Goal: Information Seeking & Learning: Learn about a topic

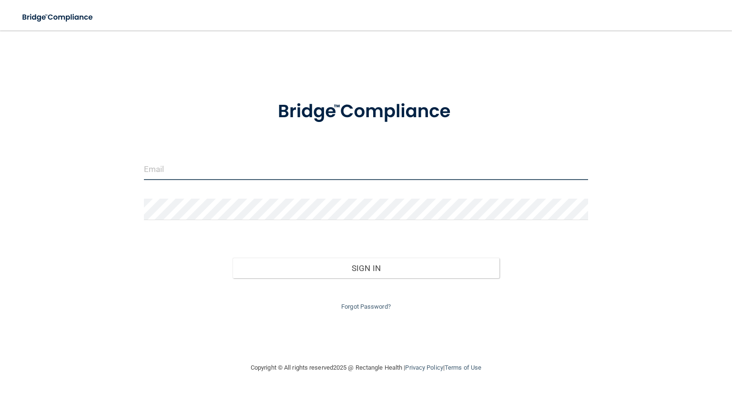
click at [179, 176] on input "email" at bounding box center [366, 169] width 444 height 21
type input "[PERSON_NAME][EMAIL_ADDRESS][DOMAIN_NAME]"
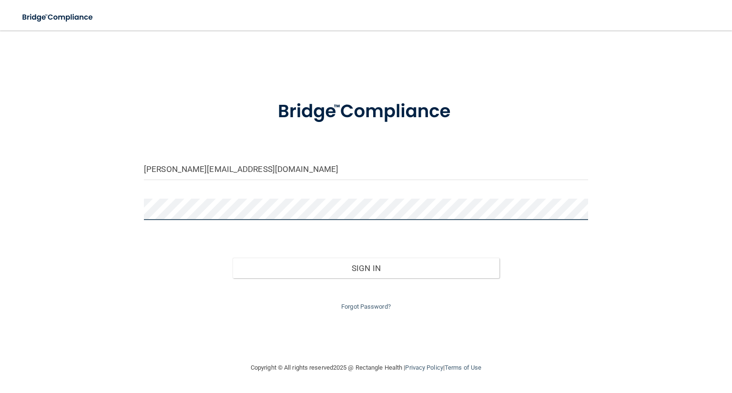
click at [233, 258] on button "Sign In" at bounding box center [366, 268] width 266 height 21
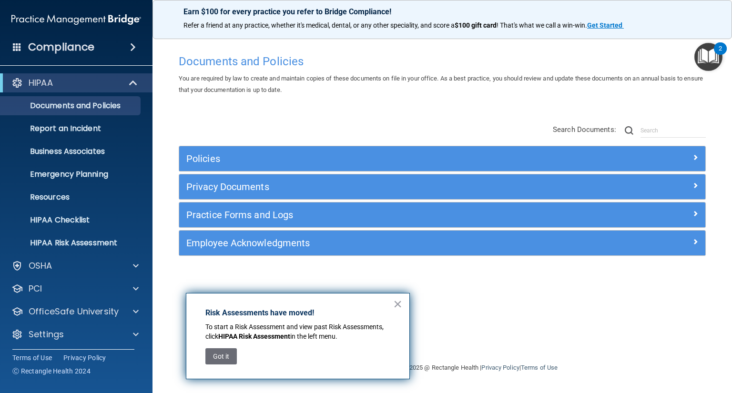
click at [321, 79] on span "You are required by law to create and maintain copies of these documents on fil…" at bounding box center [441, 84] width 524 height 19
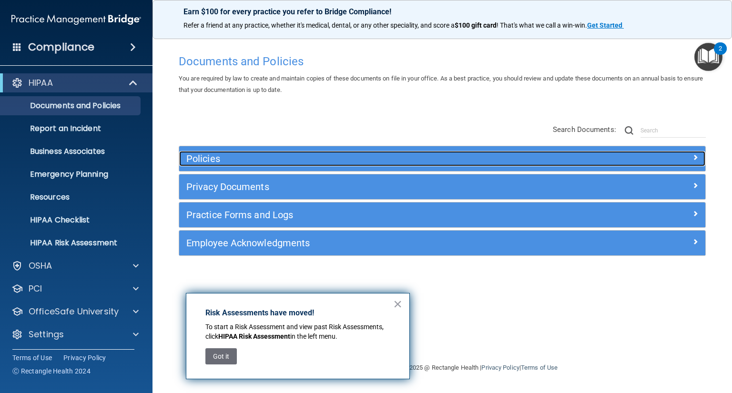
click at [225, 161] on h5 "Policies" at bounding box center [376, 159] width 380 height 10
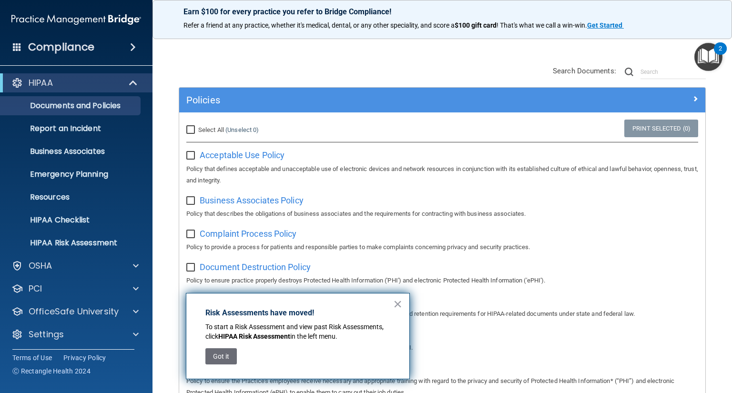
scroll to position [76, 0]
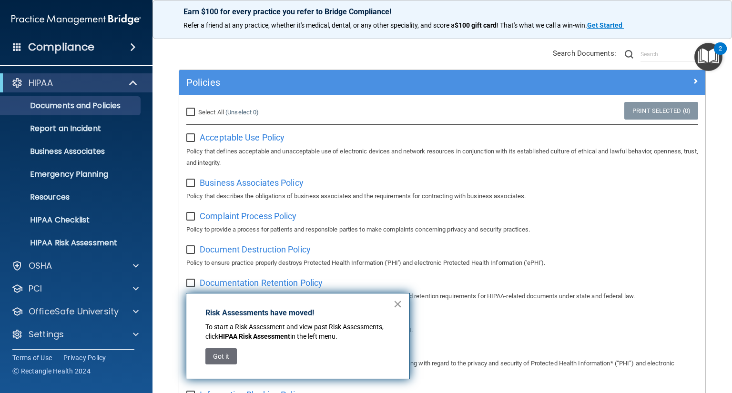
click at [398, 304] on button "×" at bounding box center [397, 304] width 9 height 15
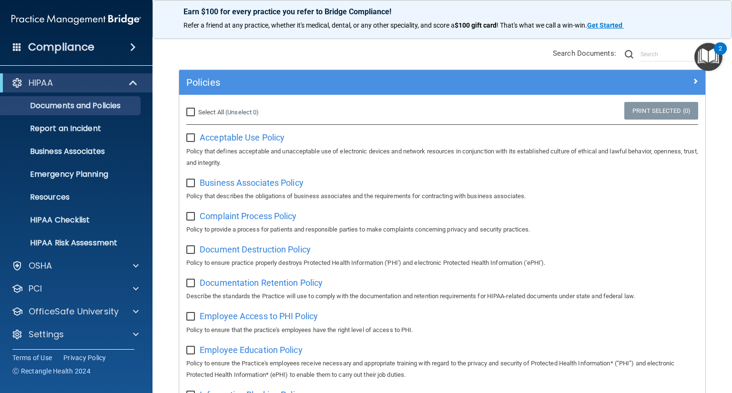
click at [92, 49] on h4 "Compliance" at bounding box center [61, 47] width 66 height 13
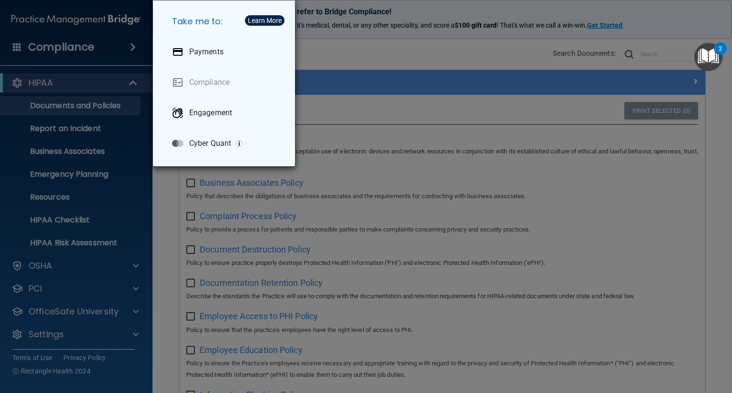
click at [383, 52] on div "Take me to: Payments Compliance Engagement Cyber Quant" at bounding box center [366, 196] width 732 height 393
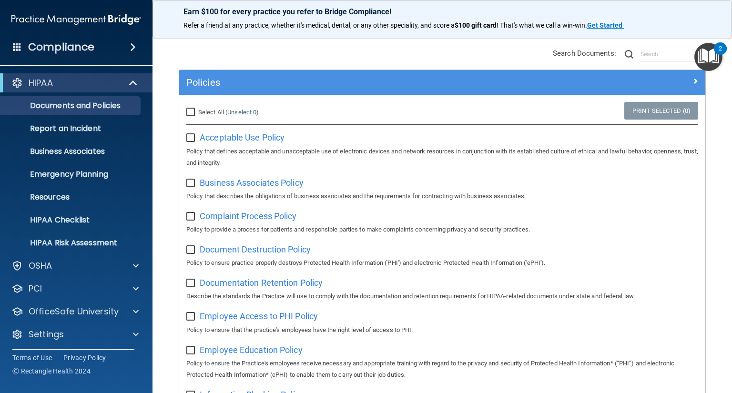
click at [685, 211] on div "Complaint Process Policy Policy to provide a process for patients and responsib…" at bounding box center [442, 221] width 512 height 27
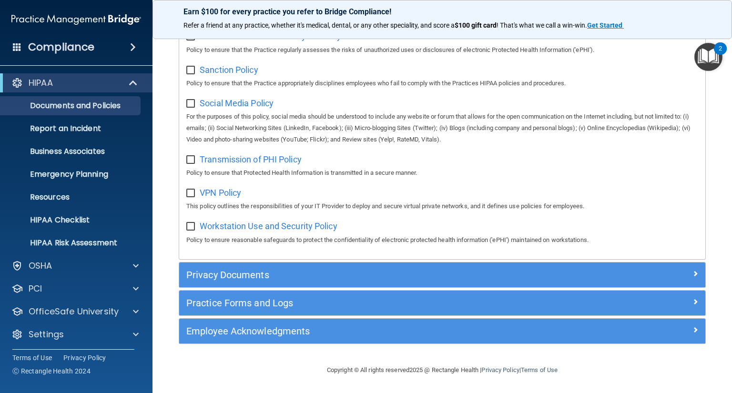
scroll to position [708, 0]
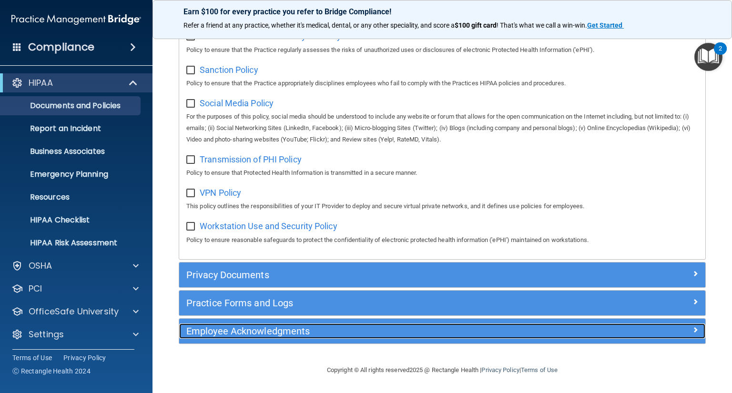
click at [652, 333] on div at bounding box center [640, 329] width 132 height 11
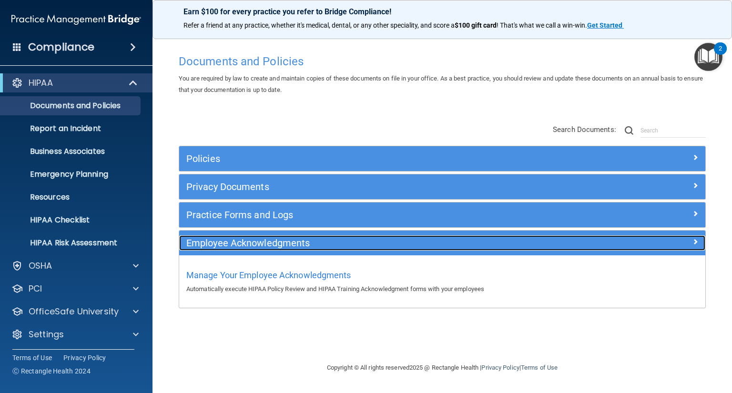
scroll to position [0, 0]
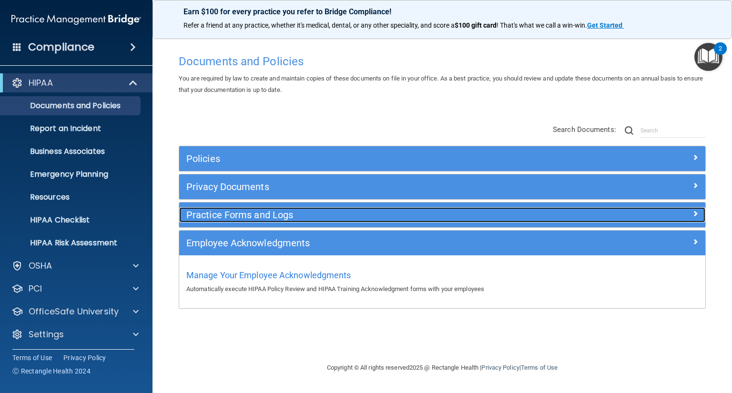
click at [593, 213] on div at bounding box center [640, 212] width 132 height 11
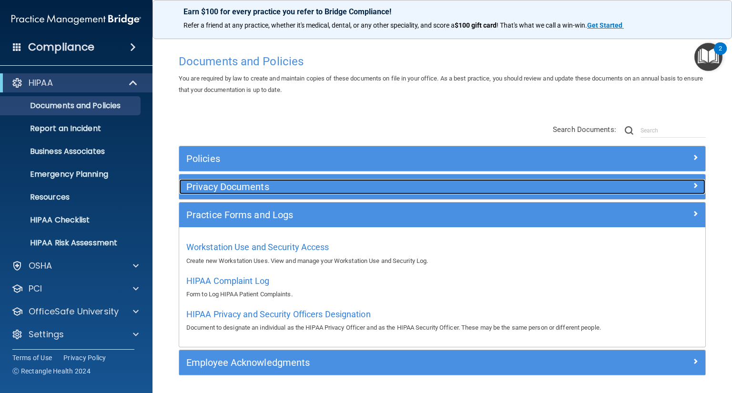
click at [426, 183] on h5 "Privacy Documents" at bounding box center [376, 187] width 380 height 10
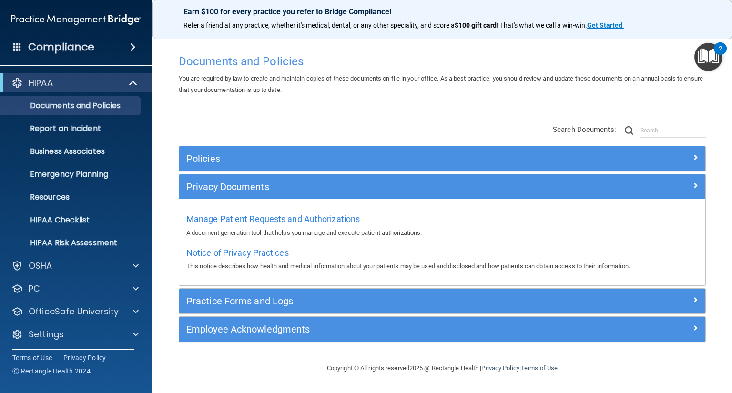
click at [174, 188] on div "Policies Select All (Unselect 0) Unselect All Print Selected (0) Acceptable Use…" at bounding box center [443, 249] width 542 height 207
click at [15, 50] on span at bounding box center [17, 46] width 9 height 9
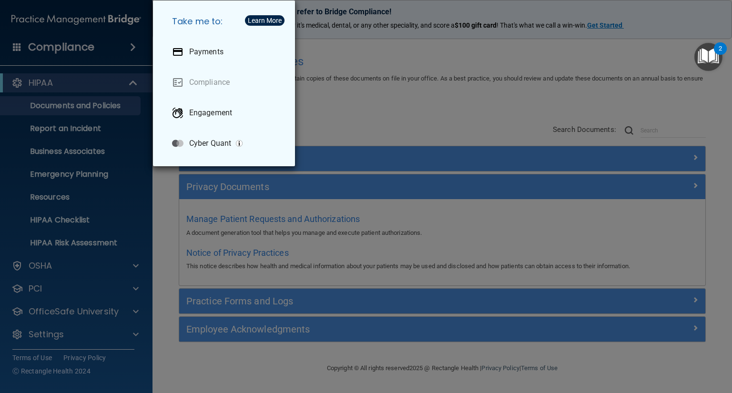
click at [47, 30] on div "Take me to: Payments Compliance Engagement Cyber Quant" at bounding box center [366, 196] width 732 height 393
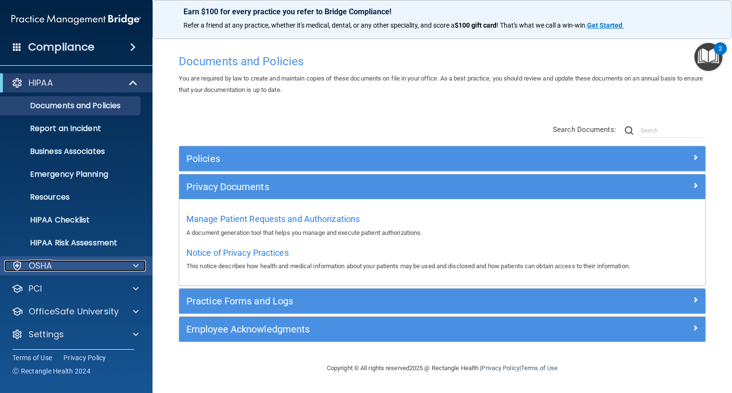
click at [57, 271] on div "OSHA" at bounding box center [63, 265] width 118 height 11
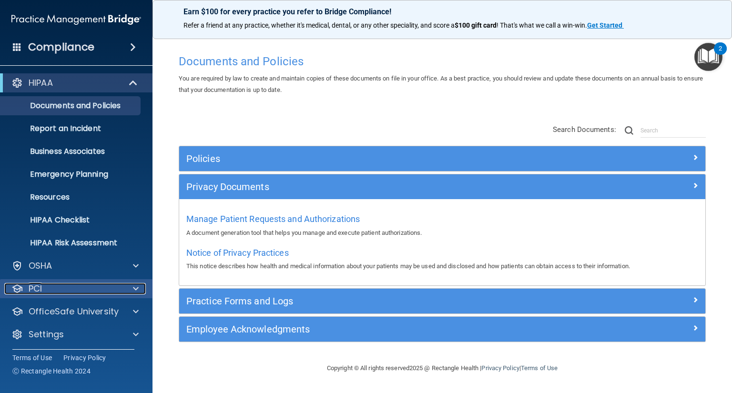
click at [62, 292] on div "PCI" at bounding box center [63, 288] width 118 height 11
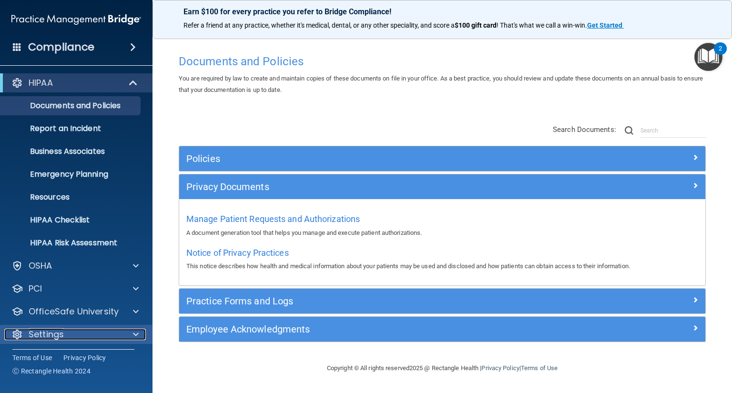
click at [78, 336] on div "Settings" at bounding box center [63, 334] width 118 height 11
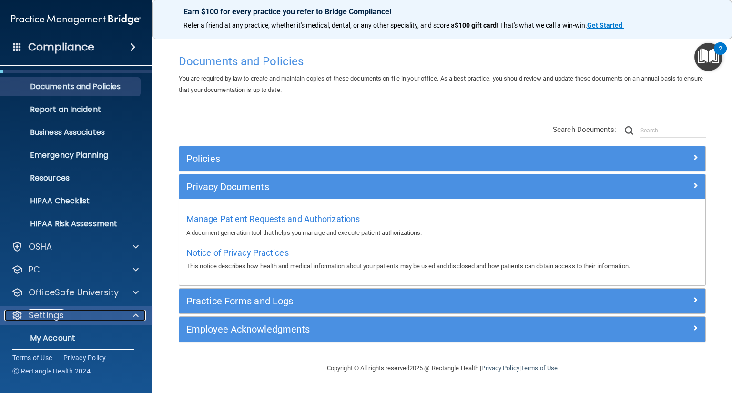
scroll to position [93, 0]
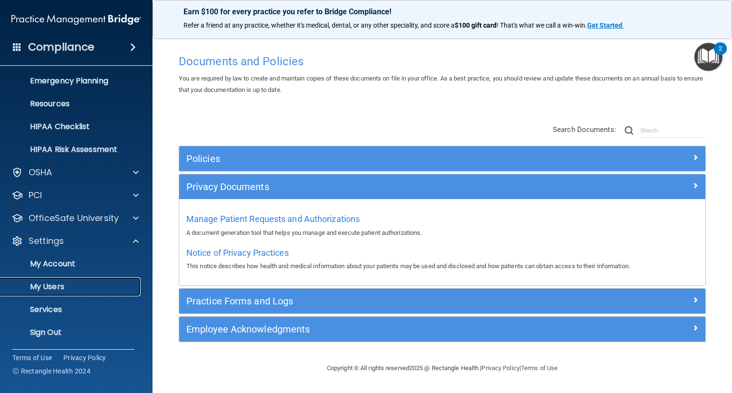
click at [59, 287] on p "My Users" at bounding box center [71, 287] width 130 height 10
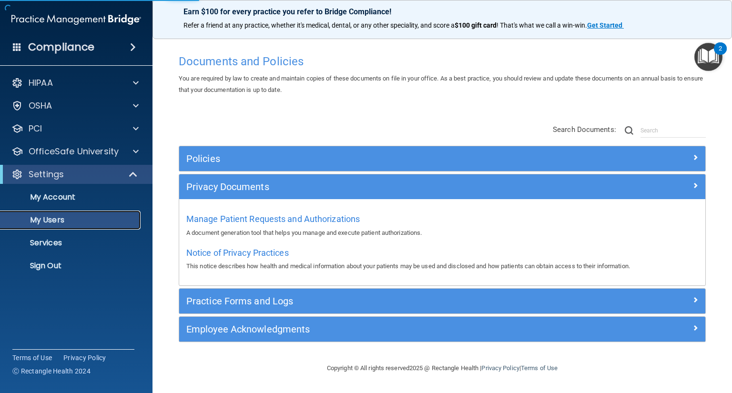
select select "20"
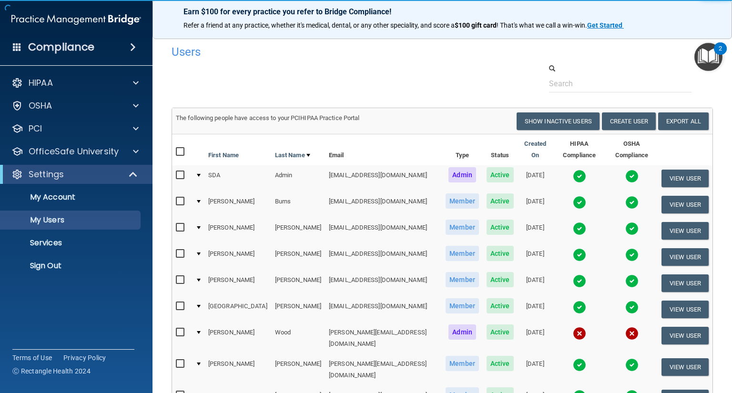
click at [334, 55] on h4 "Users" at bounding box center [327, 52] width 310 height 12
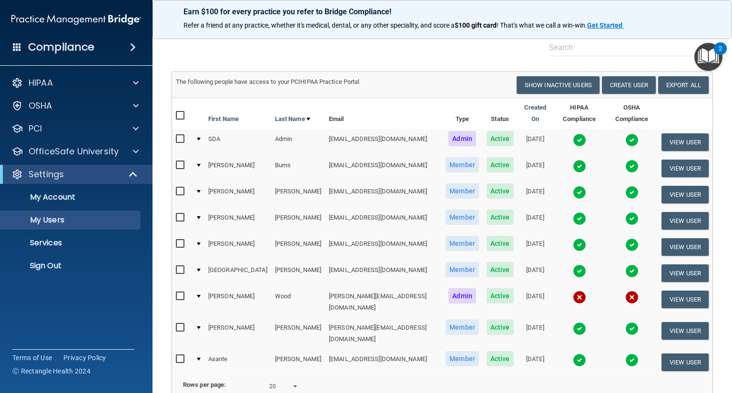
scroll to position [38, 0]
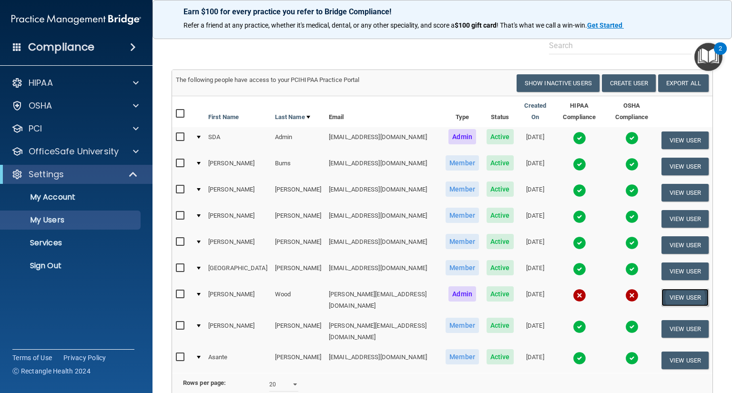
click at [687, 291] on button "View User" at bounding box center [685, 298] width 47 height 18
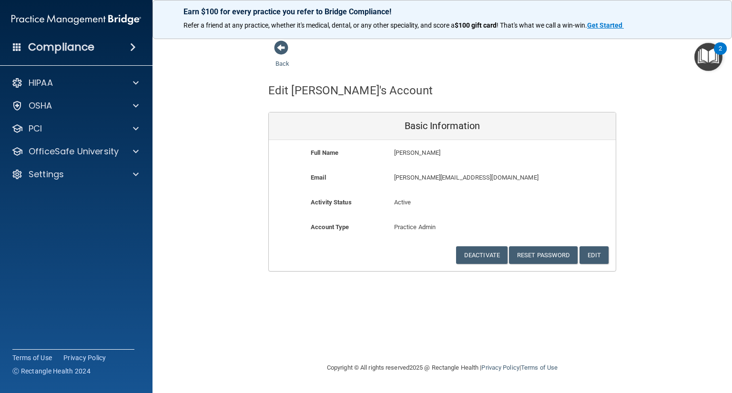
click at [498, 162] on div "Michelle Wood Michelle" at bounding box center [470, 156] width 166 height 18
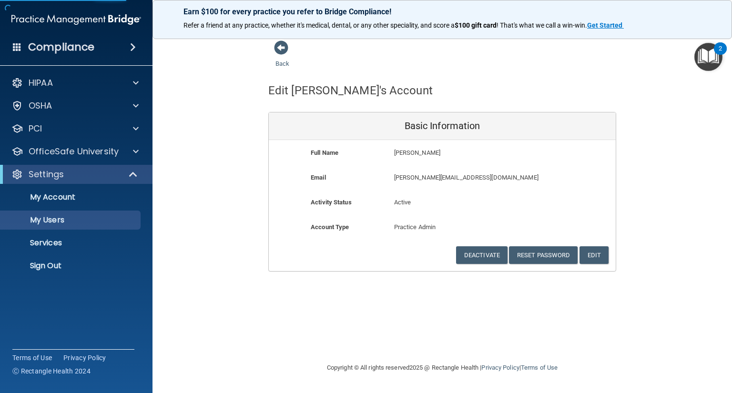
select select "20"
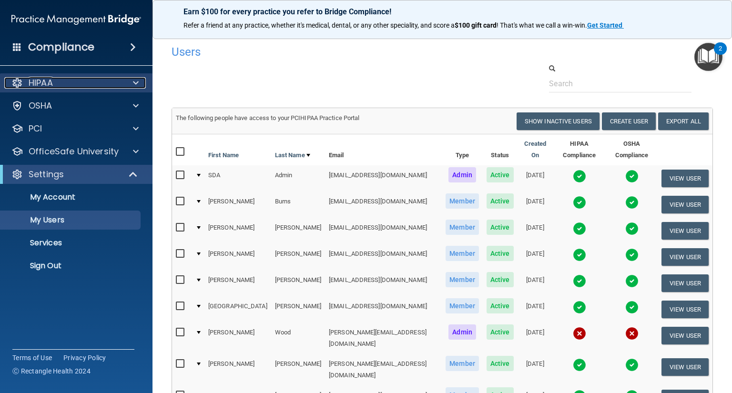
click at [114, 85] on div "HIPAA" at bounding box center [63, 82] width 118 height 11
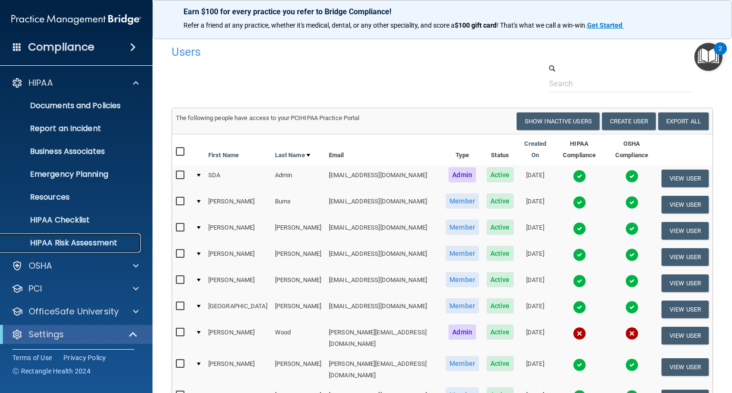
click at [86, 245] on p "HIPAA Risk Assessment" at bounding box center [71, 243] width 130 height 10
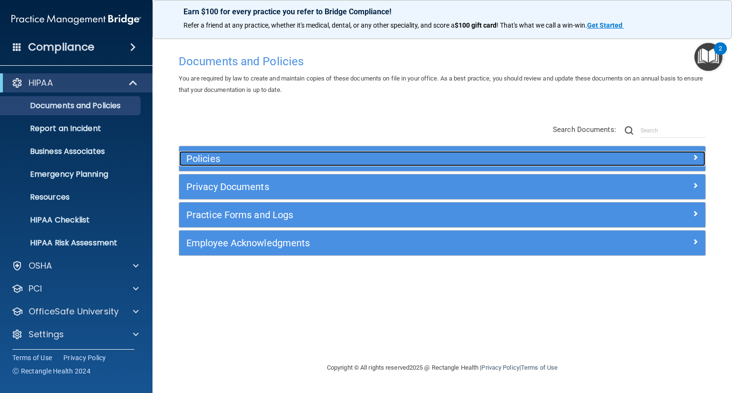
click at [365, 156] on h5 "Policies" at bounding box center [376, 159] width 380 height 10
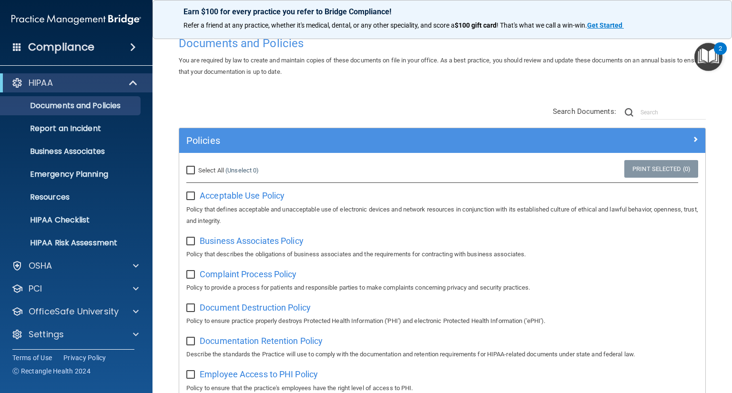
scroll to position [19, 0]
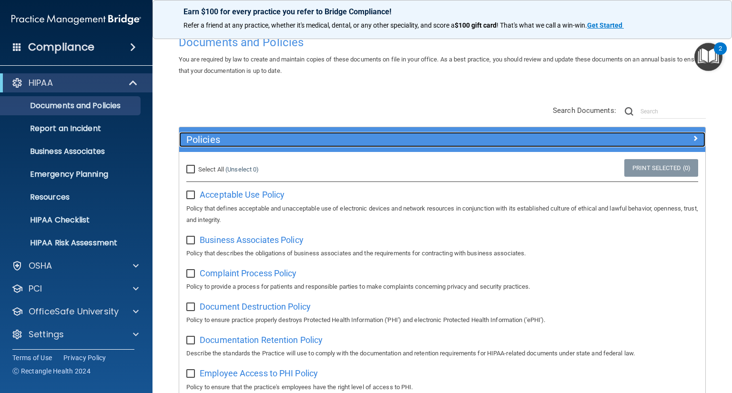
click at [392, 135] on h5 "Policies" at bounding box center [376, 139] width 380 height 10
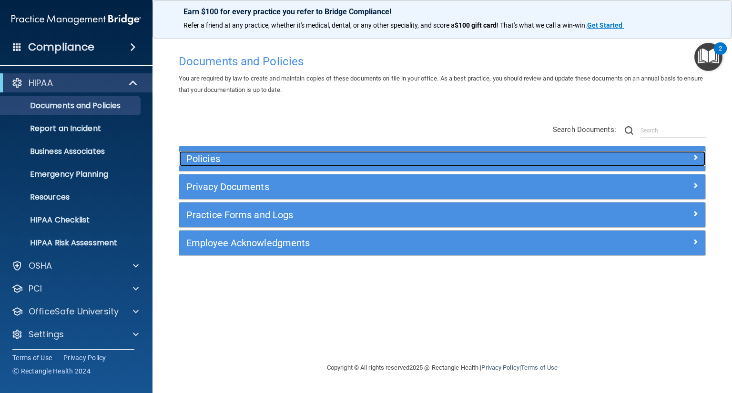
scroll to position [0, 0]
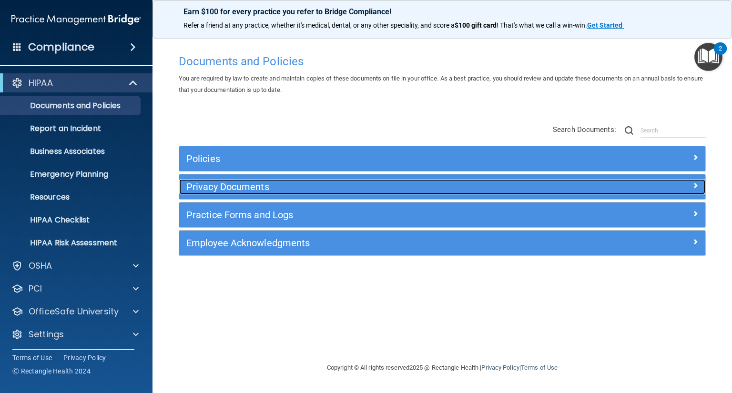
click at [372, 187] on h5 "Privacy Documents" at bounding box center [376, 187] width 380 height 10
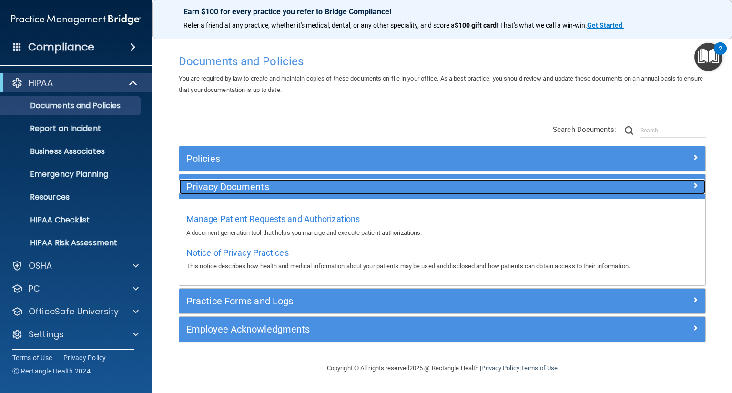
click at [372, 187] on h5 "Privacy Documents" at bounding box center [376, 187] width 380 height 10
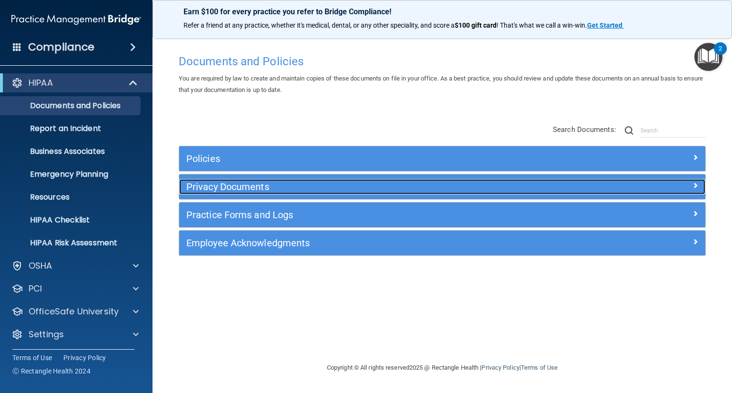
click at [372, 187] on h5 "Privacy Documents" at bounding box center [376, 187] width 380 height 10
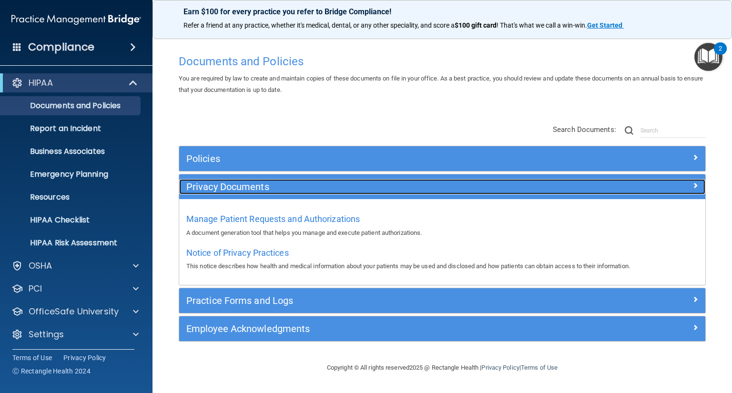
click at [372, 187] on h5 "Privacy Documents" at bounding box center [376, 187] width 380 height 10
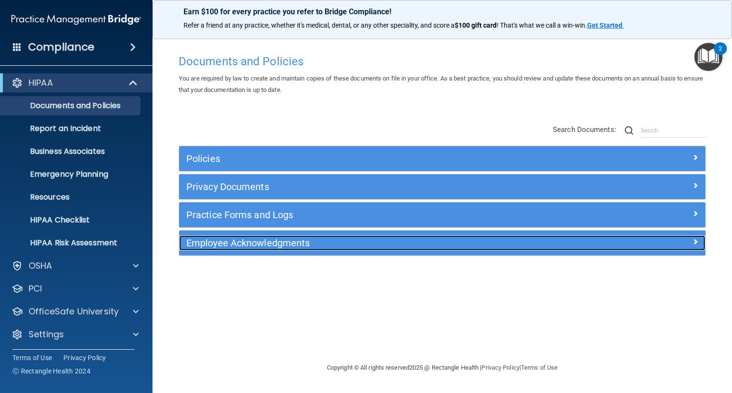
click at [343, 244] on h5 "Employee Acknowledgments" at bounding box center [376, 243] width 380 height 10
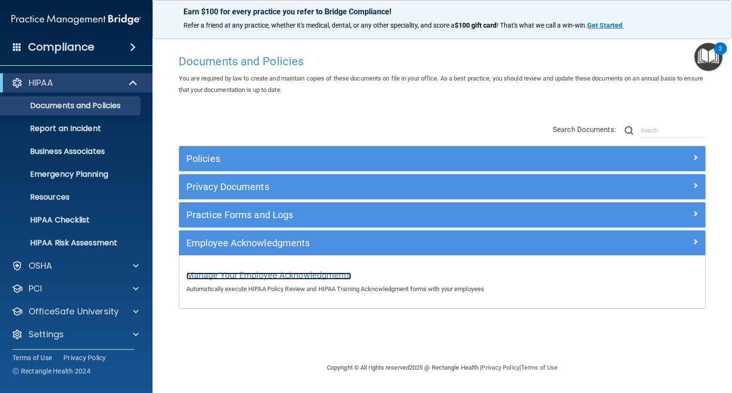
click at [327, 276] on span "Manage Your Employee Acknowledgments" at bounding box center [268, 275] width 165 height 10
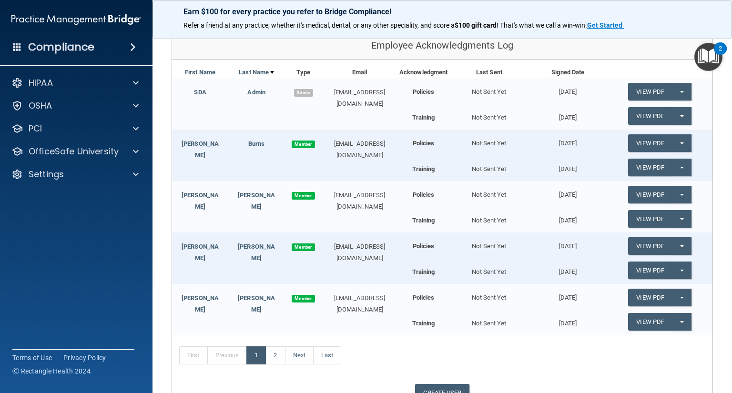
scroll to position [151, 0]
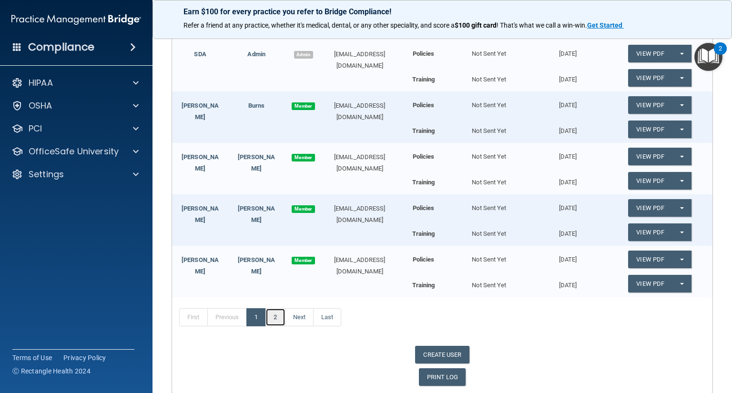
click at [276, 315] on link "2" at bounding box center [276, 317] width 20 height 18
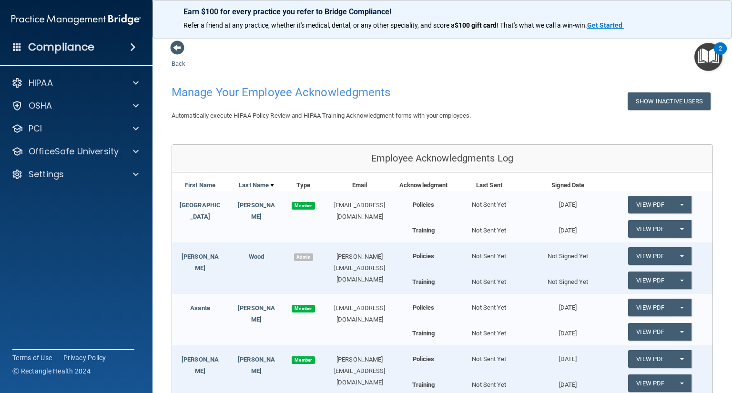
click at [89, 56] on div "Compliance" at bounding box center [76, 47] width 153 height 21
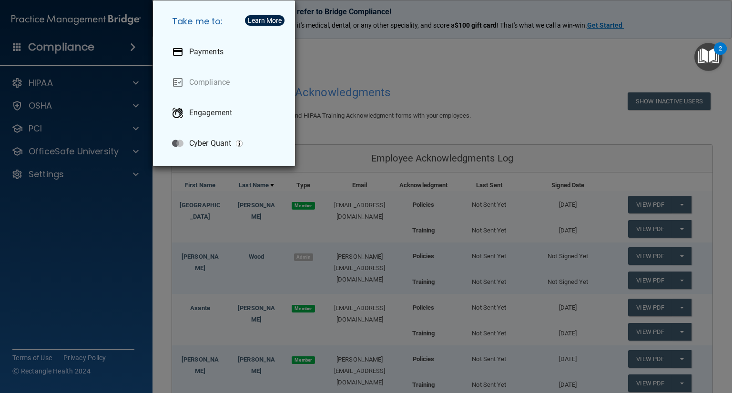
click at [90, 44] on div "Take me to: Payments Compliance Engagement Cyber Quant" at bounding box center [366, 196] width 732 height 393
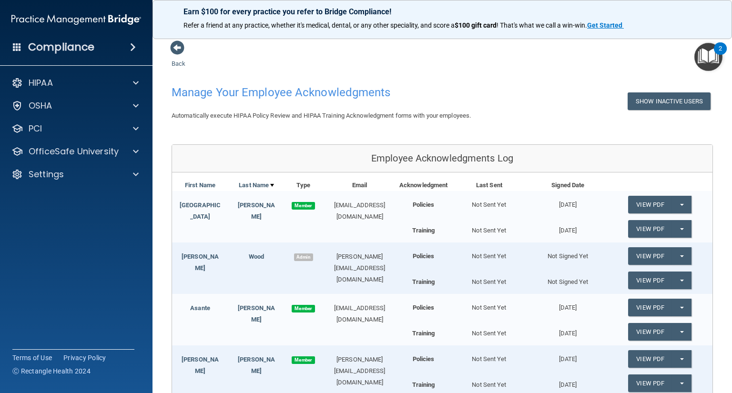
click at [15, 44] on span at bounding box center [17, 46] width 9 height 9
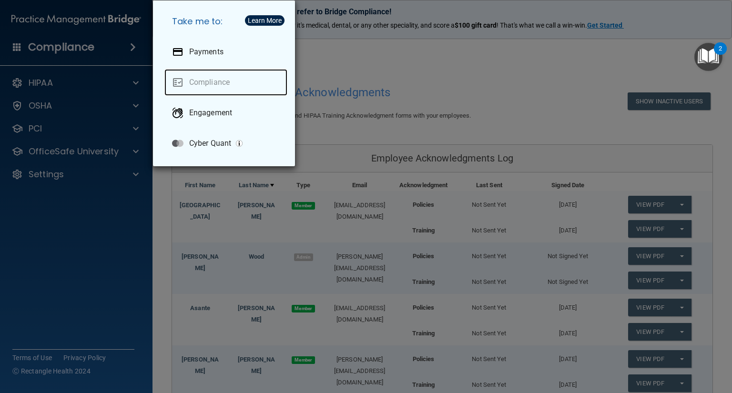
click at [206, 81] on link "Compliance" at bounding box center [225, 82] width 123 height 27
click at [43, 87] on div "Take me to: Payments Compliance Engagement Cyber Quant" at bounding box center [366, 196] width 732 height 393
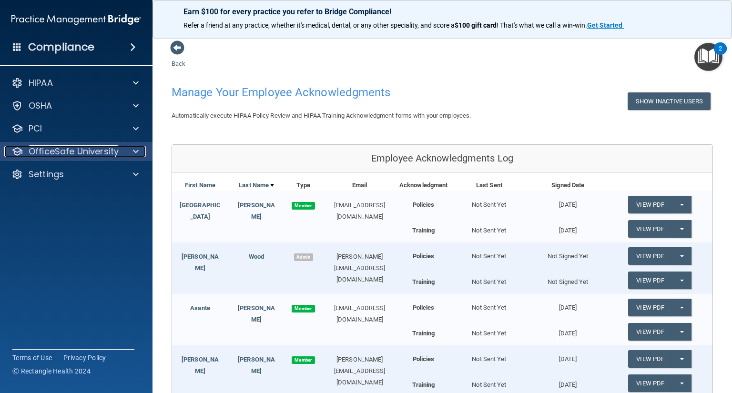
click at [45, 155] on p "OfficeSafe University" at bounding box center [74, 151] width 90 height 11
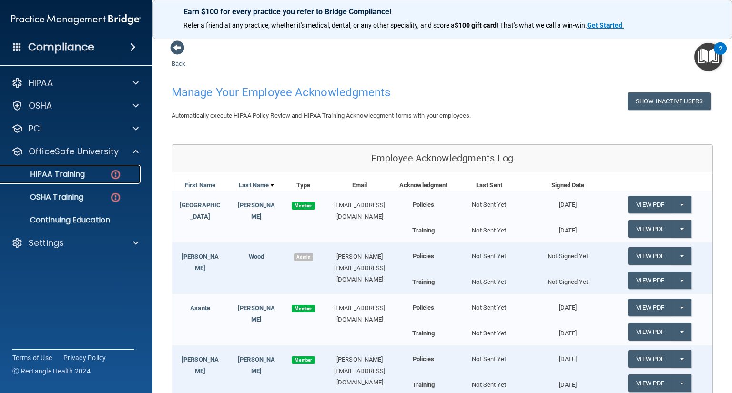
click at [52, 177] on p "HIPAA Training" at bounding box center [45, 175] width 79 height 10
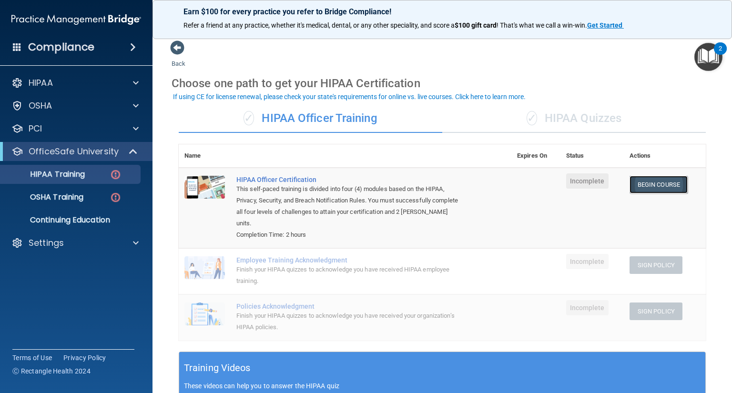
click at [664, 187] on link "Begin Course" at bounding box center [659, 185] width 58 height 18
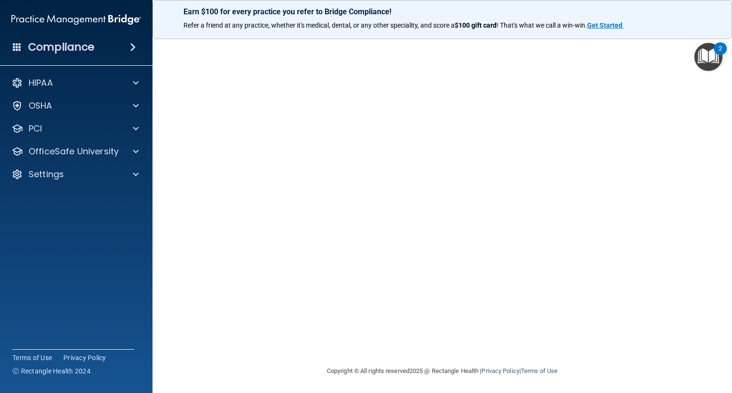
scroll to position [31, 0]
